Goal: Transaction & Acquisition: Purchase product/service

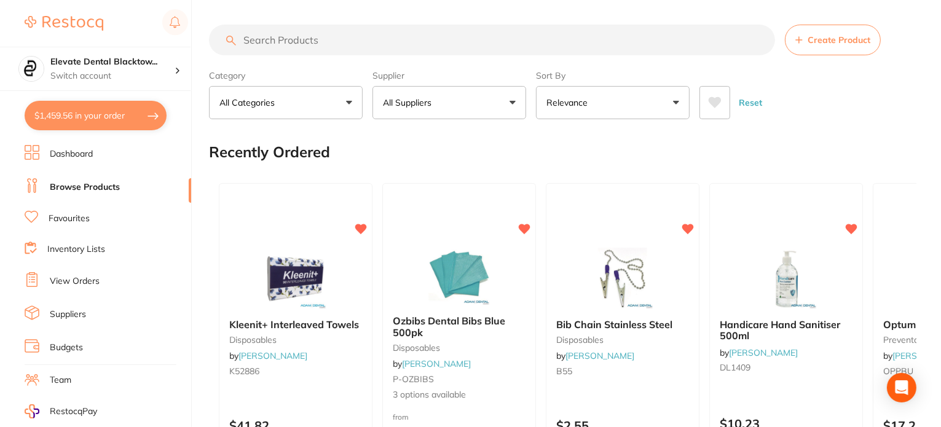
paste input "AM900211"
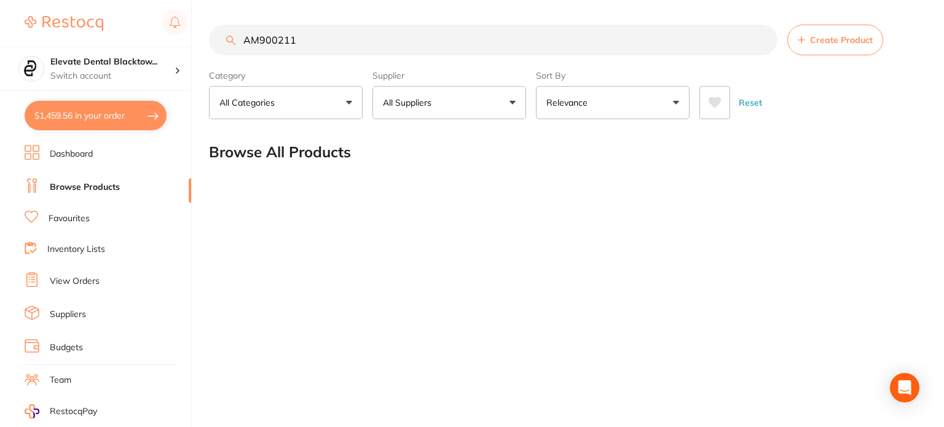
type input "AM900211"
click at [749, 101] on button "Reset" at bounding box center [750, 102] width 31 height 33
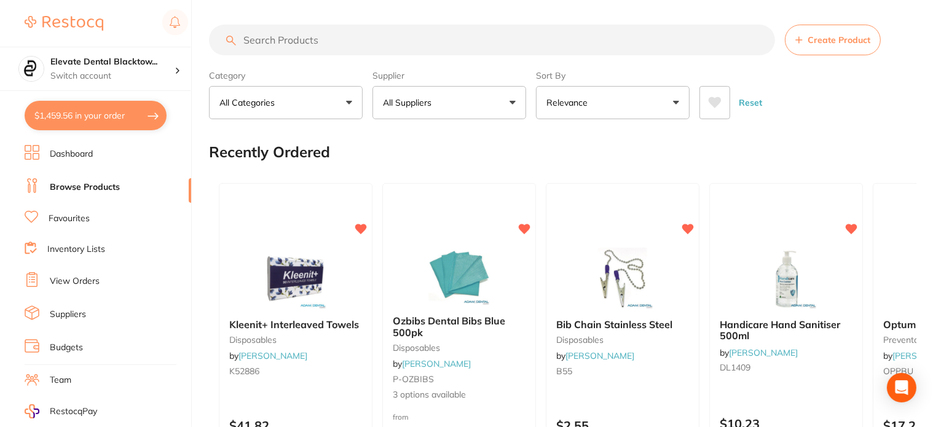
drag, startPoint x: 266, startPoint y: 39, endPoint x: 460, endPoint y: 120, distance: 211.3
click at [470, 159] on div "Recently Ordered" at bounding box center [562, 152] width 707 height 41
click at [440, 97] on button "All Suppliers" at bounding box center [449, 102] width 154 height 33
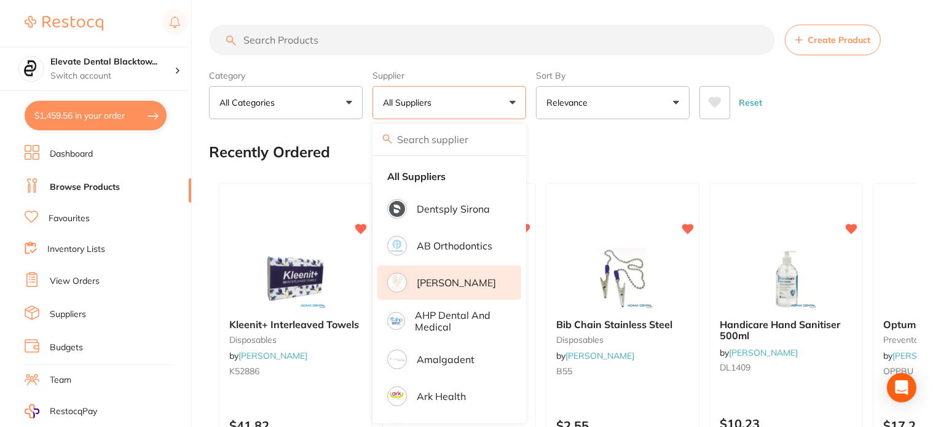
click at [443, 282] on p "[PERSON_NAME]" at bounding box center [456, 282] width 79 height 11
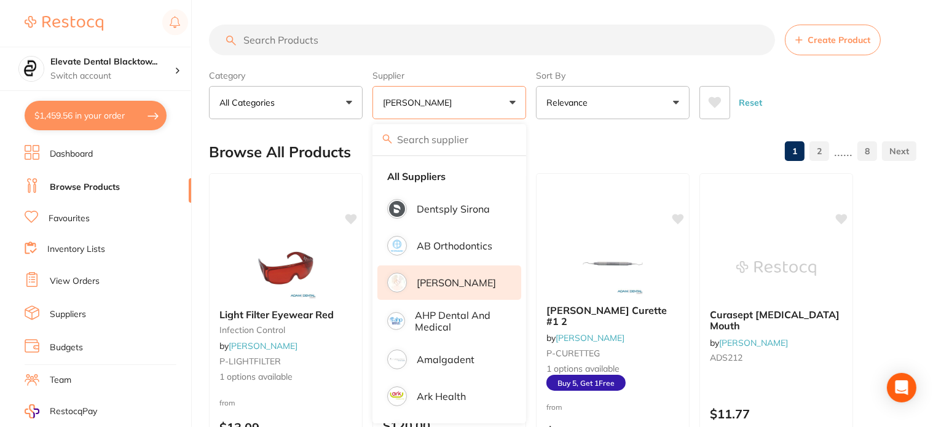
paste input "AM900211"
type input "AM900211"
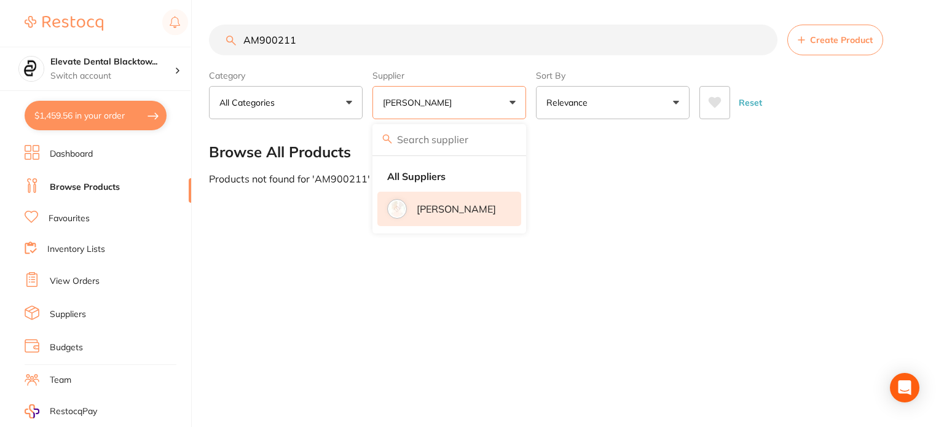
click at [763, 41] on input "AM900211" at bounding box center [493, 40] width 569 height 31
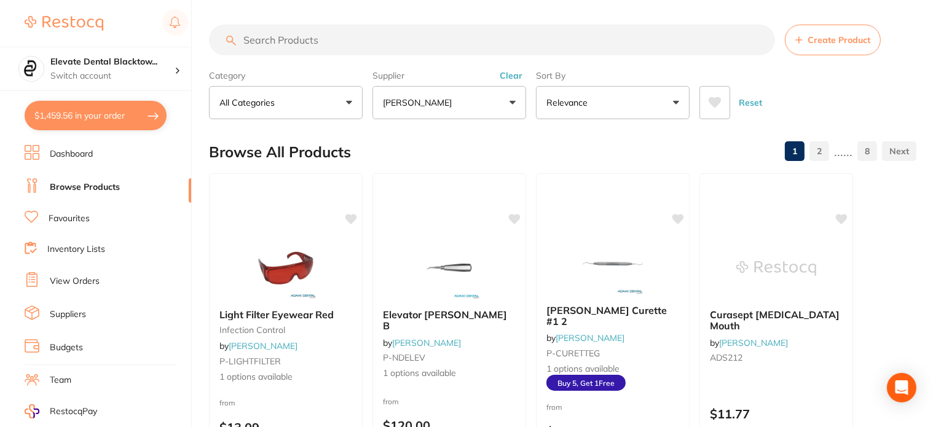
click at [270, 42] on input "search" at bounding box center [492, 40] width 566 height 31
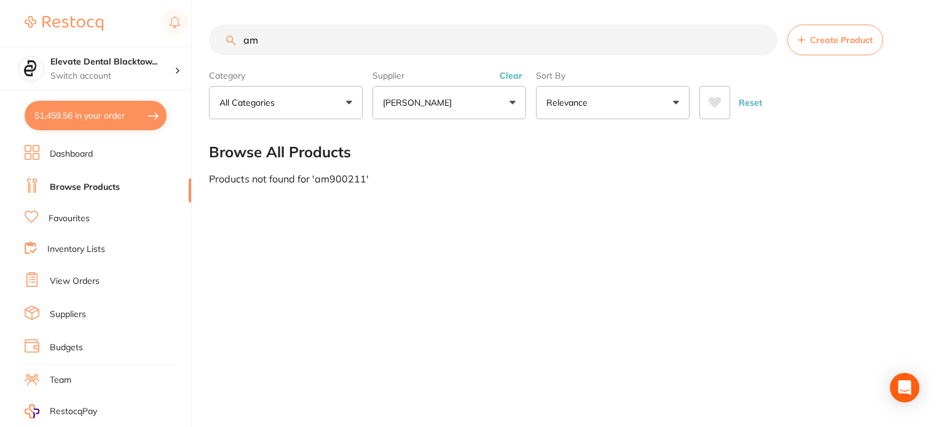
type input "a"
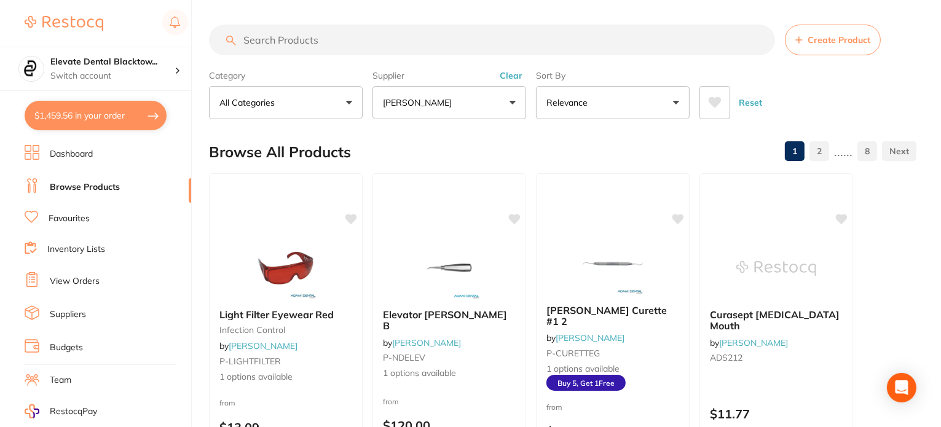
click at [305, 41] on input "search" at bounding box center [492, 40] width 566 height 31
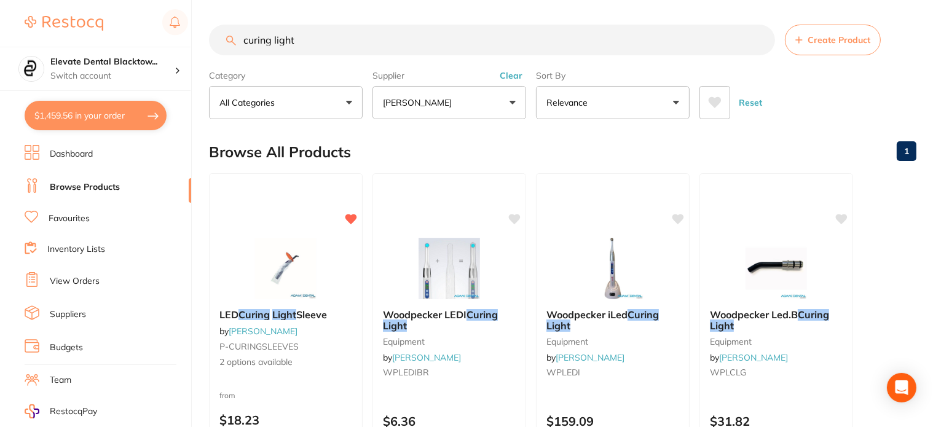
type input "curing light"
